Goal: Task Accomplishment & Management: Manage account settings

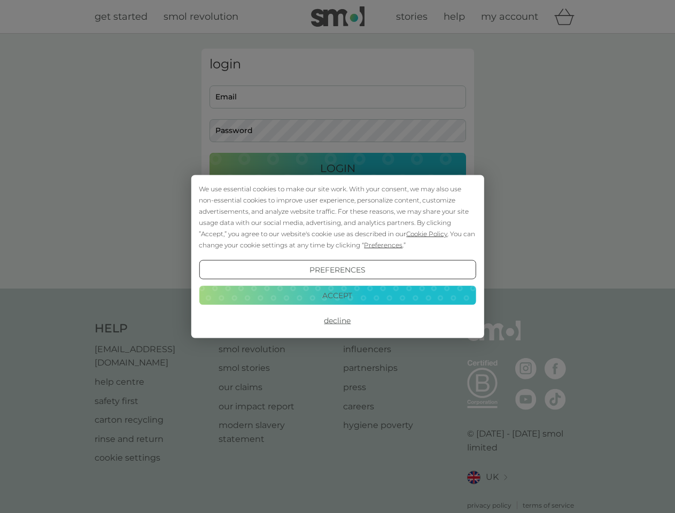
click at [427, 234] on span "Cookie Policy" at bounding box center [426, 234] width 41 height 8
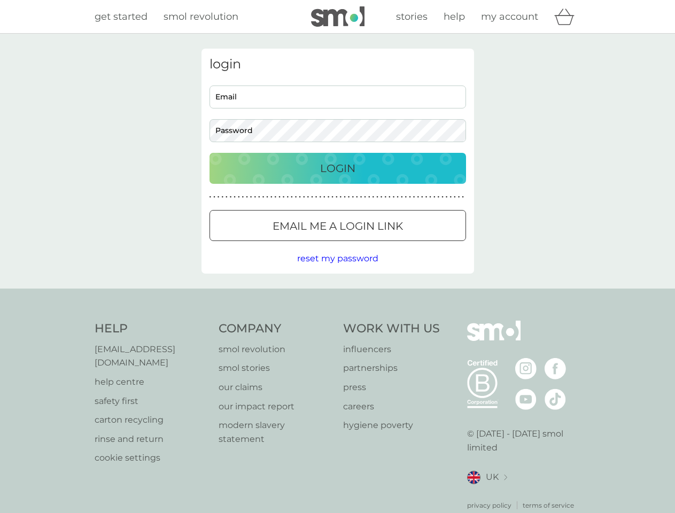
click at [382, 245] on div "login Email Password Login ● ● ● ● ● ● ● ● ● ● ● ● ● ● ● ● ● ● ● ● ● ● ● ● ● ● …" at bounding box center [338, 161] width 273 height 225
click at [337, 270] on div "login Email Password Login ● ● ● ● ● ● ● ● ● ● ● ● ● ● ● ● ● ● ● ● ● ● ● ● ● ● …" at bounding box center [338, 161] width 273 height 225
click at [337, 321] on div "Help [EMAIL_ADDRESS][DOMAIN_NAME] help centre safety first carton recycling rin…" at bounding box center [338, 416] width 486 height 190
click at [337, 295] on div "Help [EMAIL_ADDRESS][DOMAIN_NAME] help centre safety first carton recycling rin…" at bounding box center [337, 416] width 675 height 254
